Goal: Information Seeking & Learning: Learn about a topic

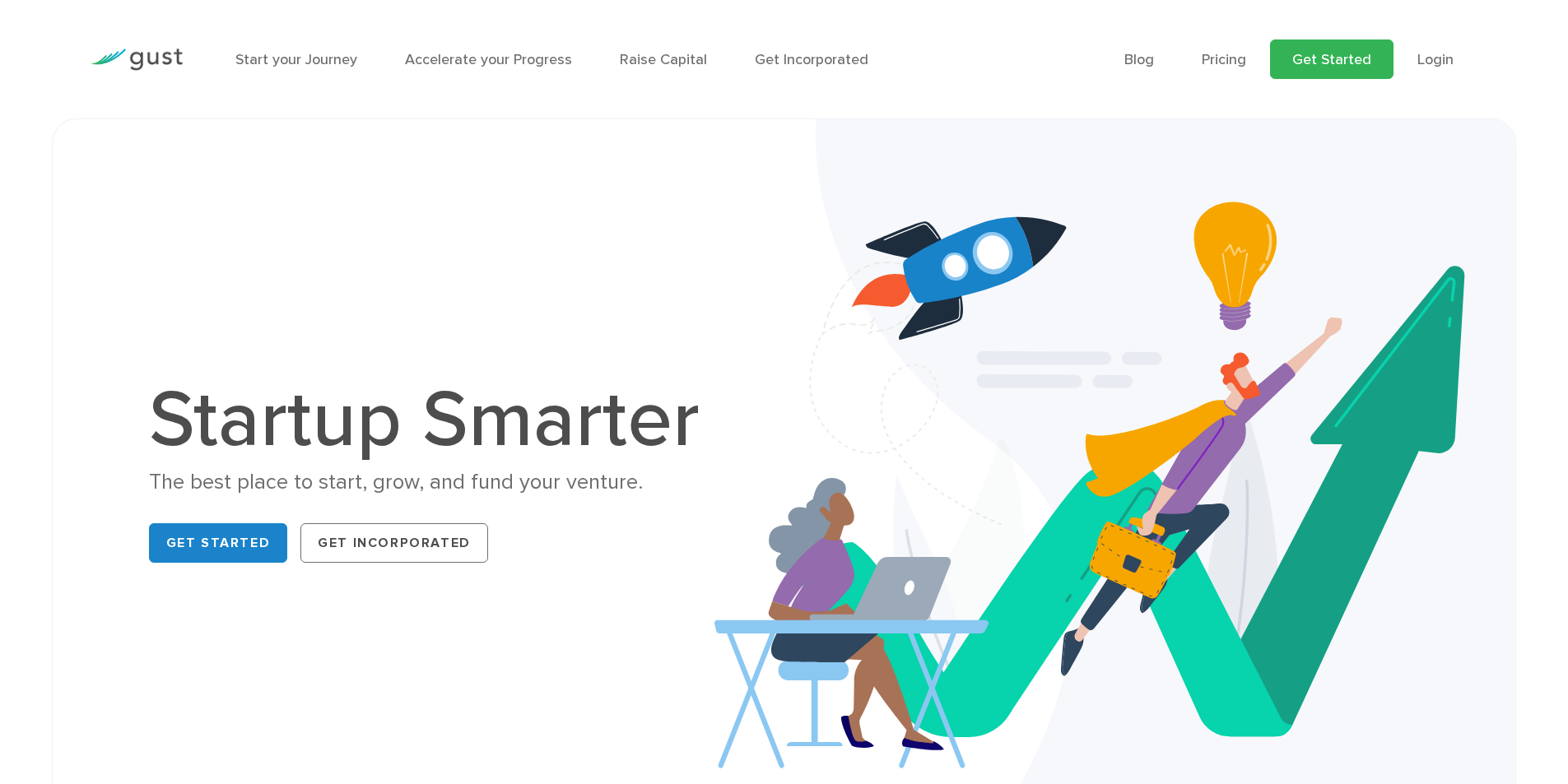
click at [1383, 60] on link "Get Started" at bounding box center [1332, 59] width 123 height 39
